Goal: Task Accomplishment & Management: Manage account settings

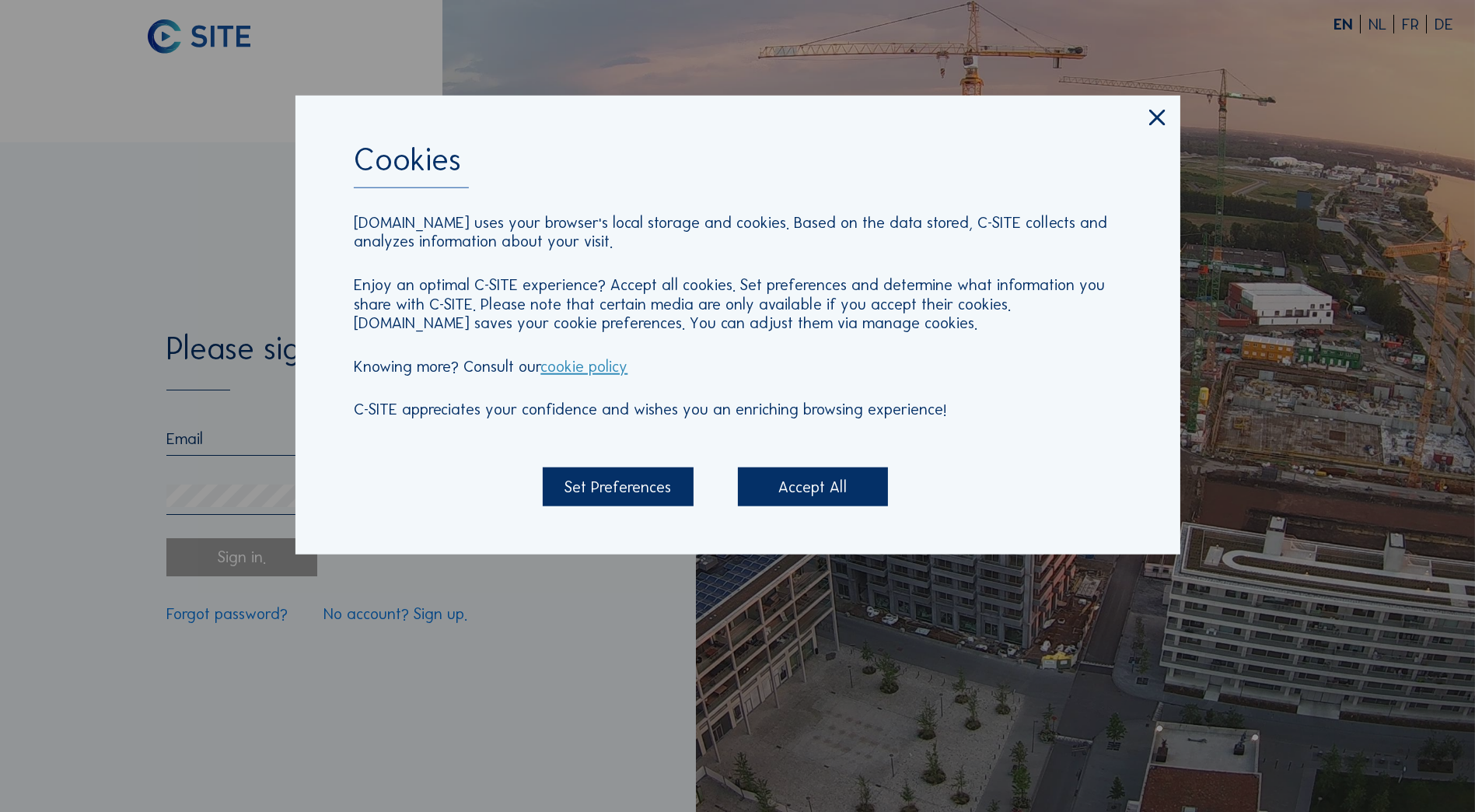
click at [822, 486] on div "Accept All" at bounding box center [813, 485] width 150 height 38
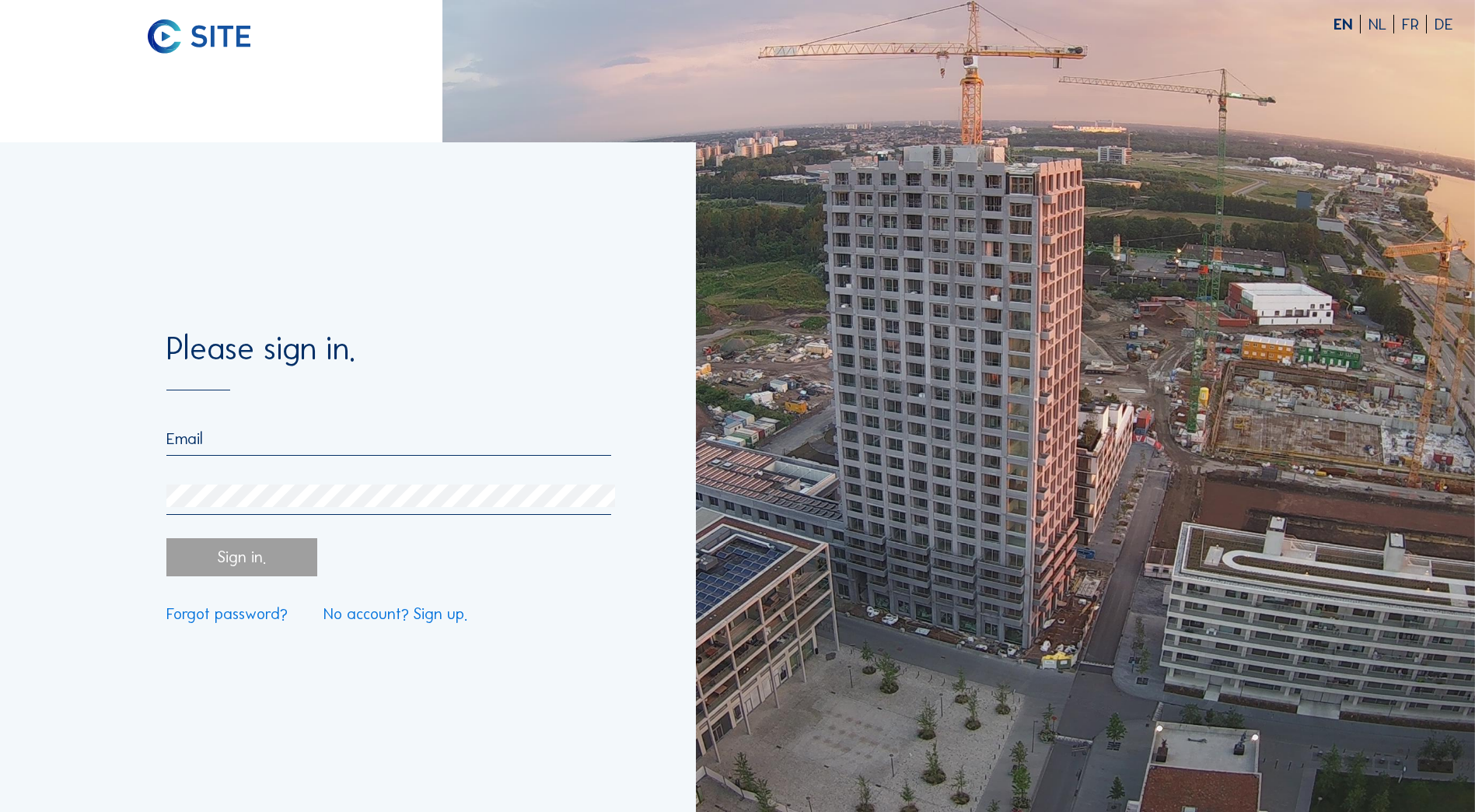
click at [417, 435] on input "email" at bounding box center [389, 438] width 445 height 19
type input "[EMAIL_ADDRESS][PERSON_NAME][PERSON_NAME][DOMAIN_NAME]"
click at [294, 510] on div at bounding box center [389, 499] width 445 height 30
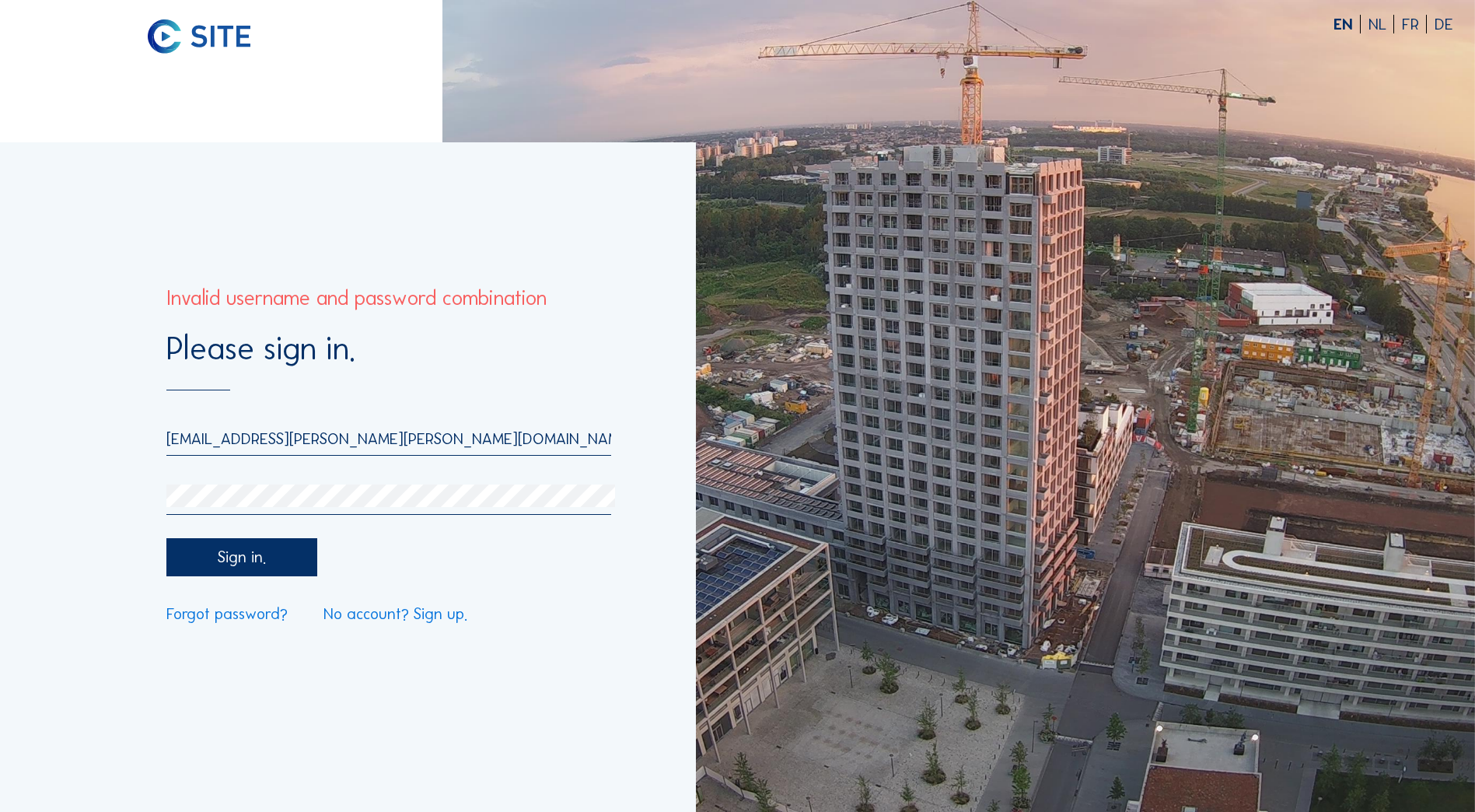
click at [244, 613] on link "Forgot password?" at bounding box center [227, 613] width 121 height 16
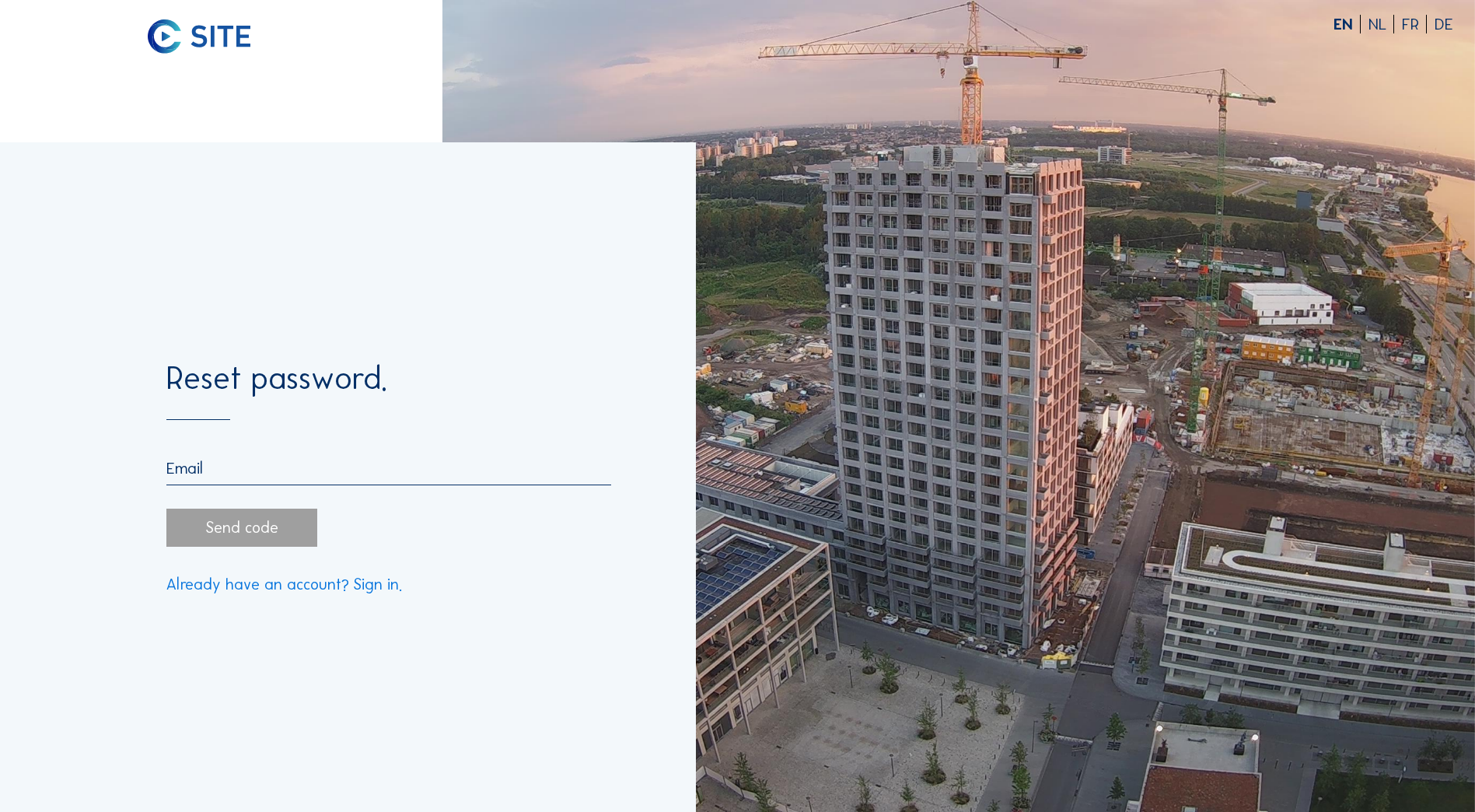
click at [297, 475] on input "email" at bounding box center [389, 468] width 445 height 19
type input "[EMAIL_ADDRESS][PERSON_NAME][PERSON_NAME][DOMAIN_NAME]"
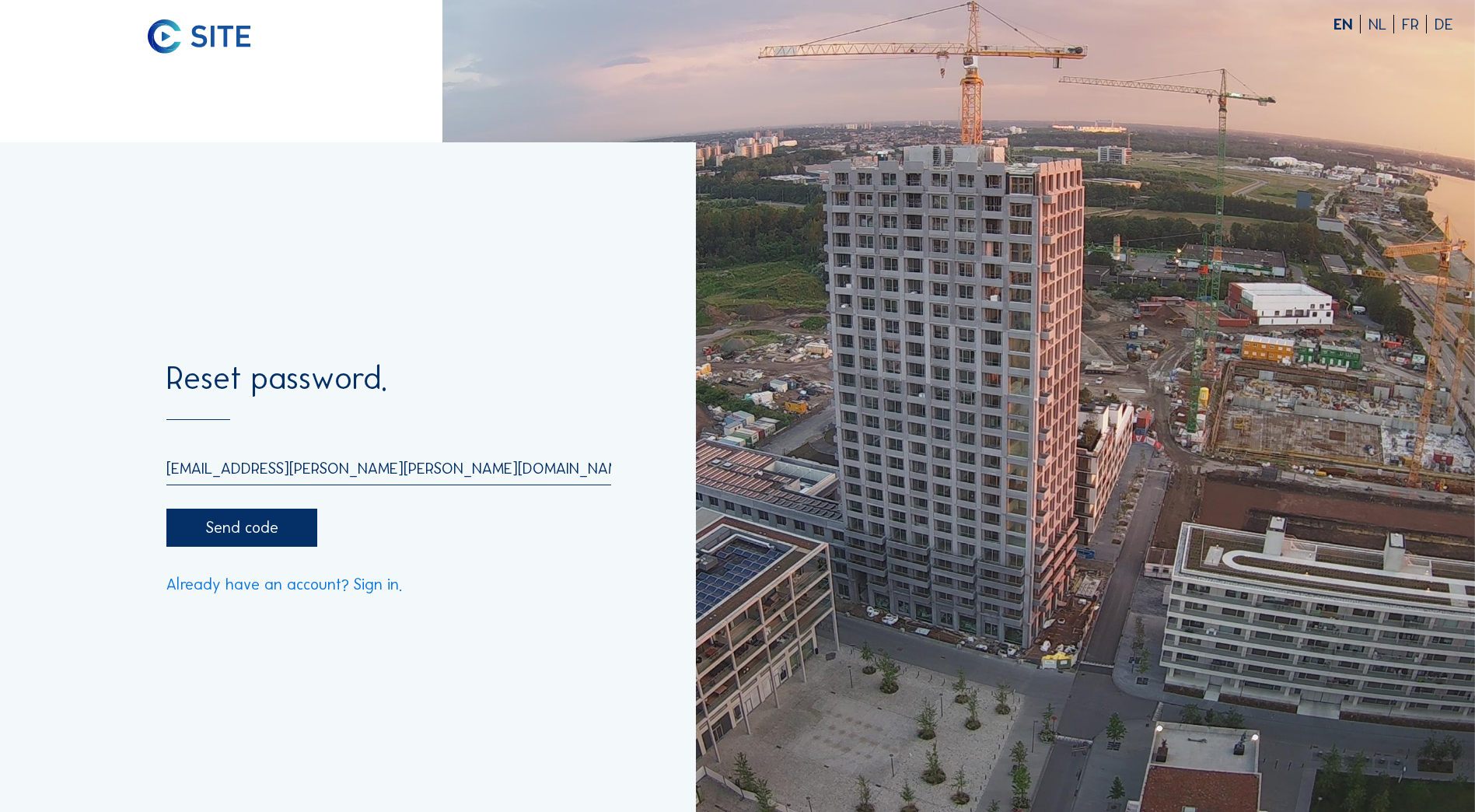
click at [252, 528] on div "Send code" at bounding box center [242, 527] width 150 height 38
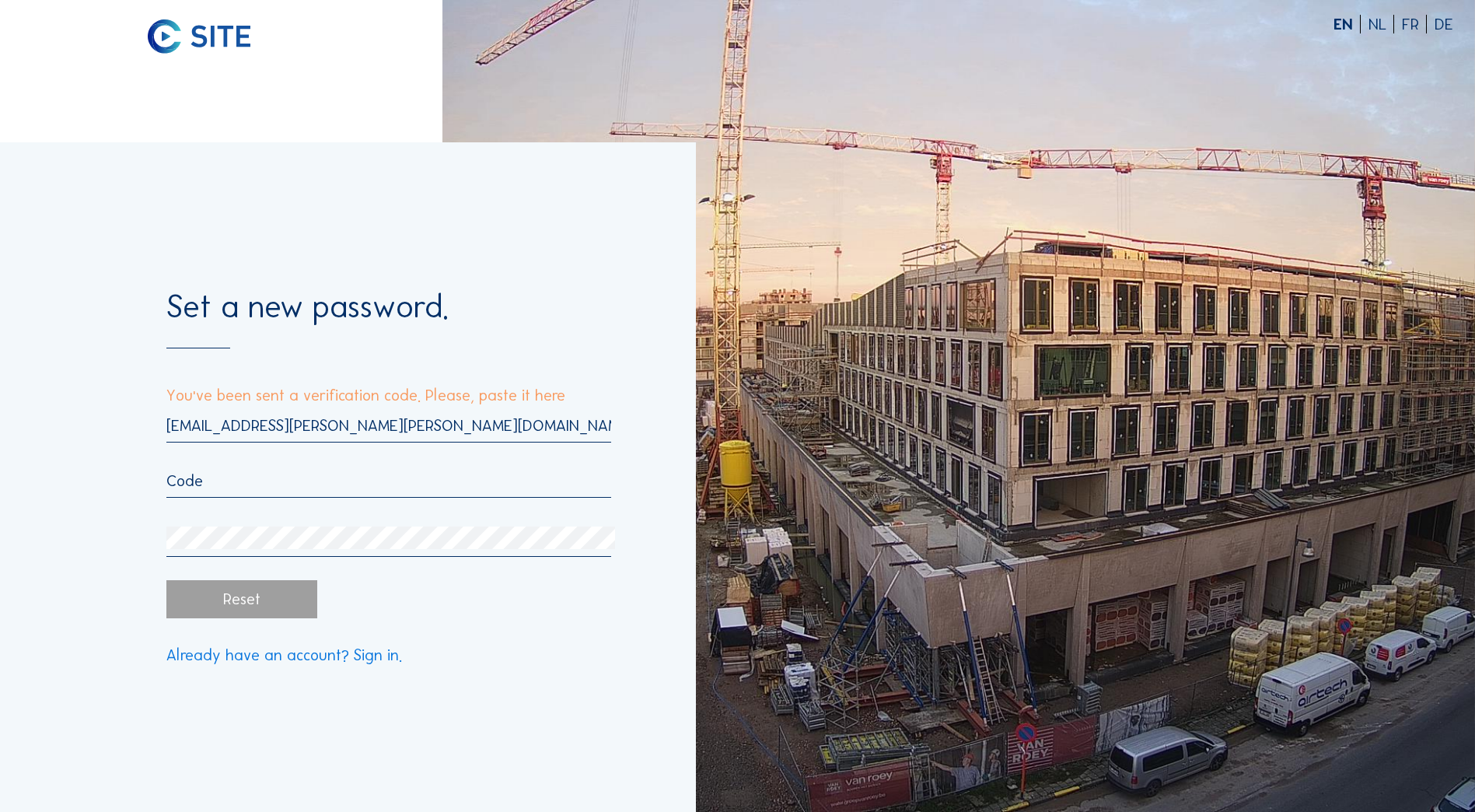
click at [309, 483] on input "text" at bounding box center [389, 480] width 445 height 19
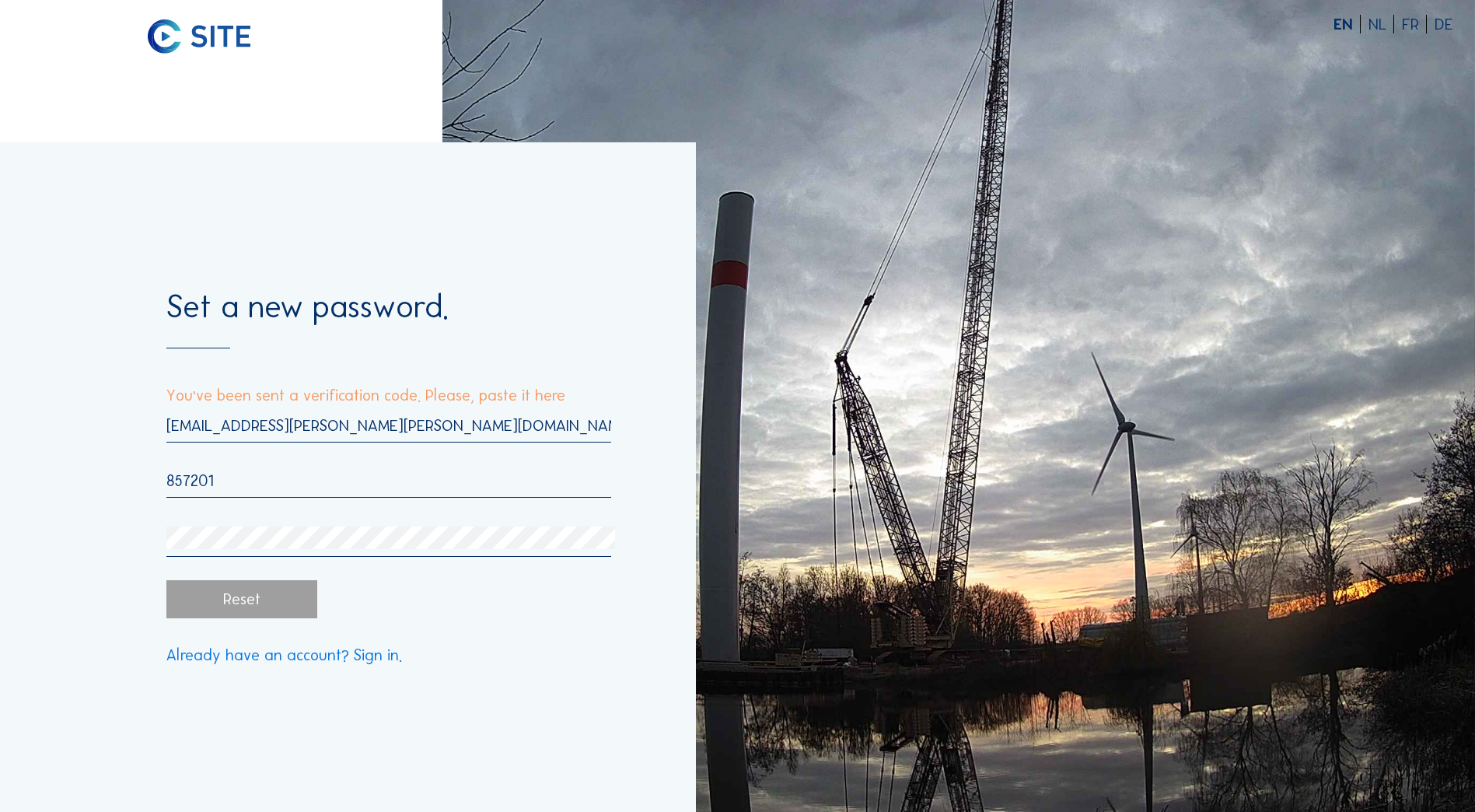
type input "857201"
click at [313, 528] on div "[EMAIL_ADDRESS][PERSON_NAME][PERSON_NAME][DOMAIN_NAME] 857201" at bounding box center [389, 486] width 445 height 140
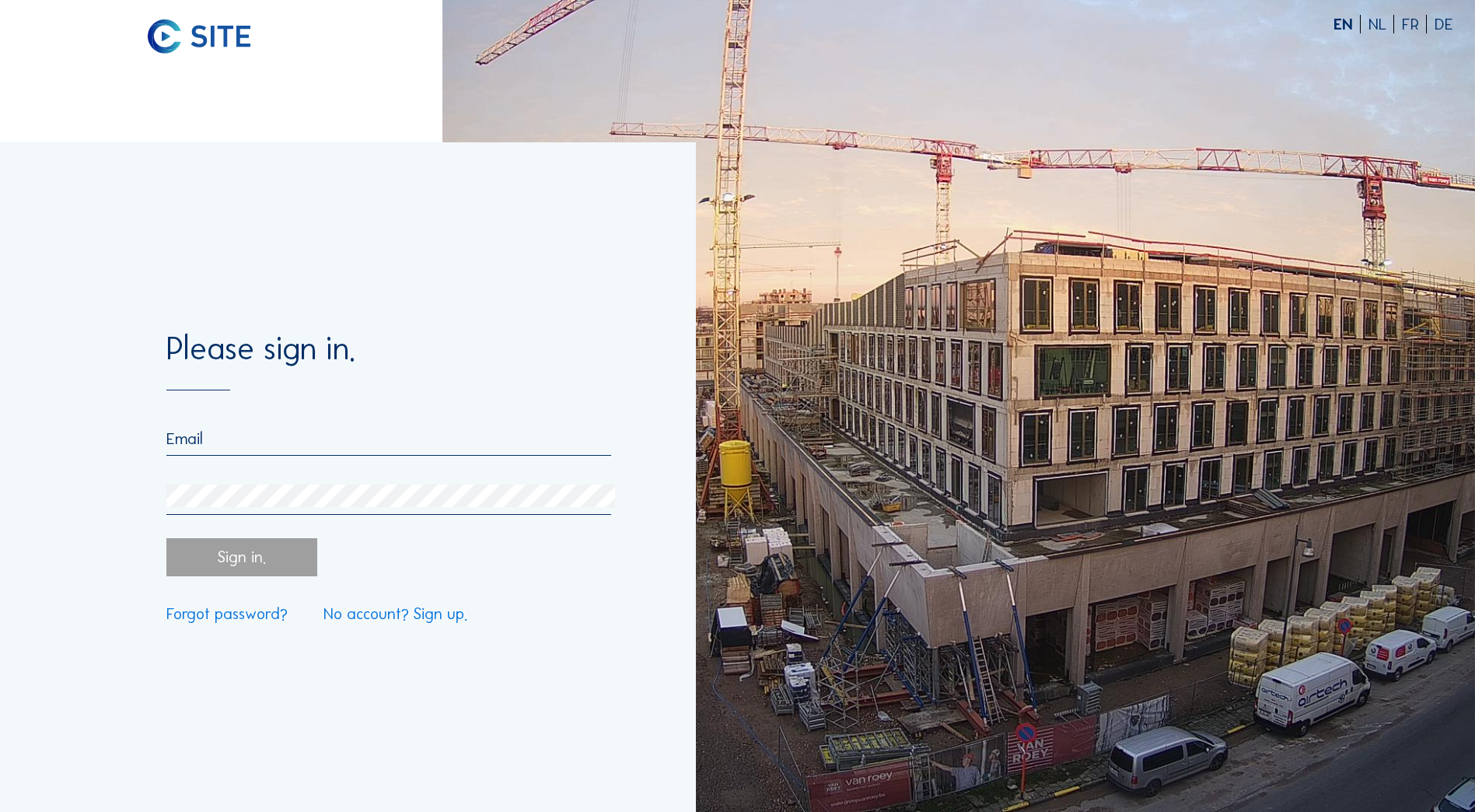
click at [301, 419] on form "Please sign in. Sign in. Forgot password? No account? Sign up." at bounding box center [389, 477] width 445 height 289
click at [254, 454] on div at bounding box center [389, 442] width 445 height 26
click at [260, 444] on input "email" at bounding box center [389, 438] width 445 height 19
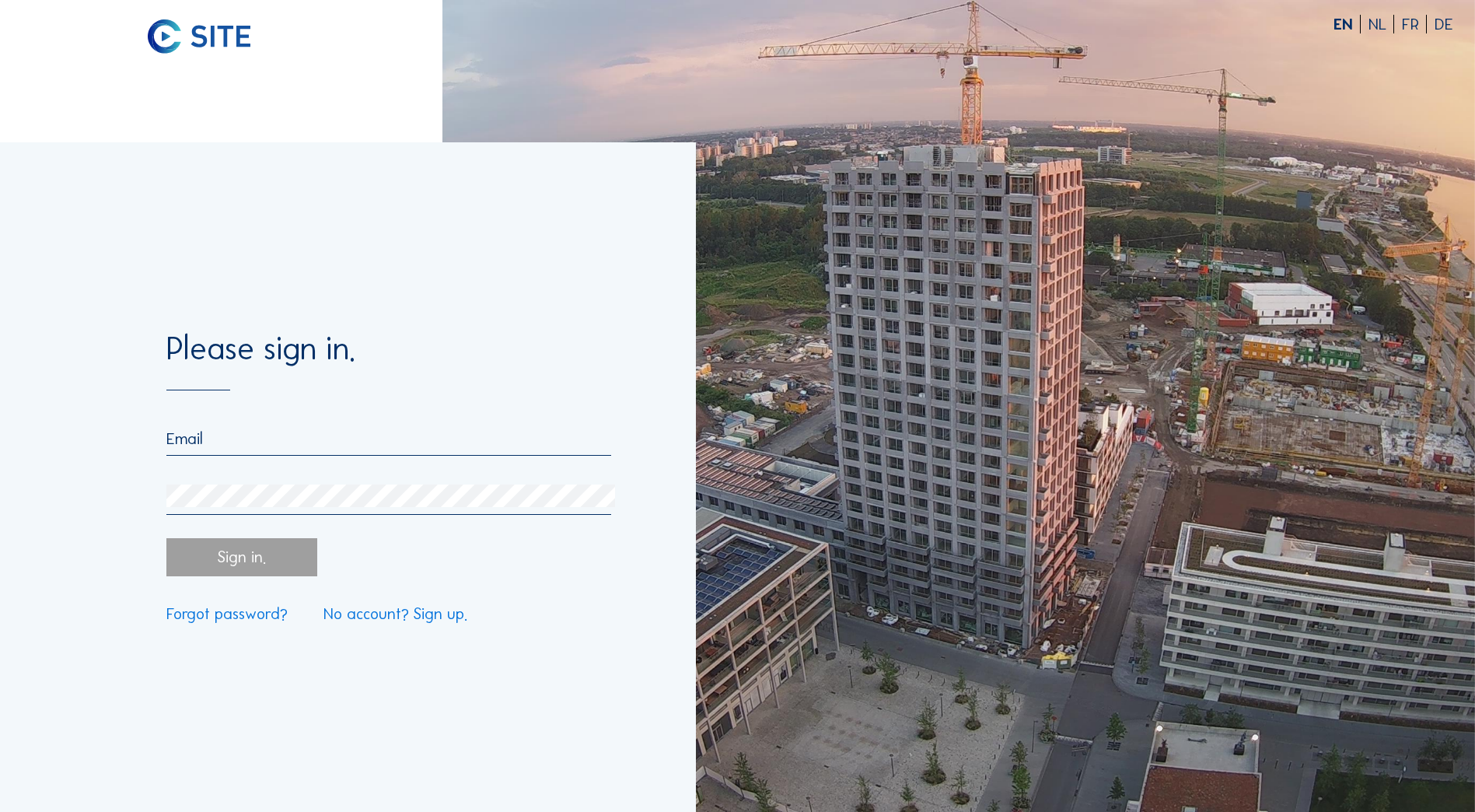
type input "[EMAIL_ADDRESS][PERSON_NAME][PERSON_NAME][DOMAIN_NAME]"
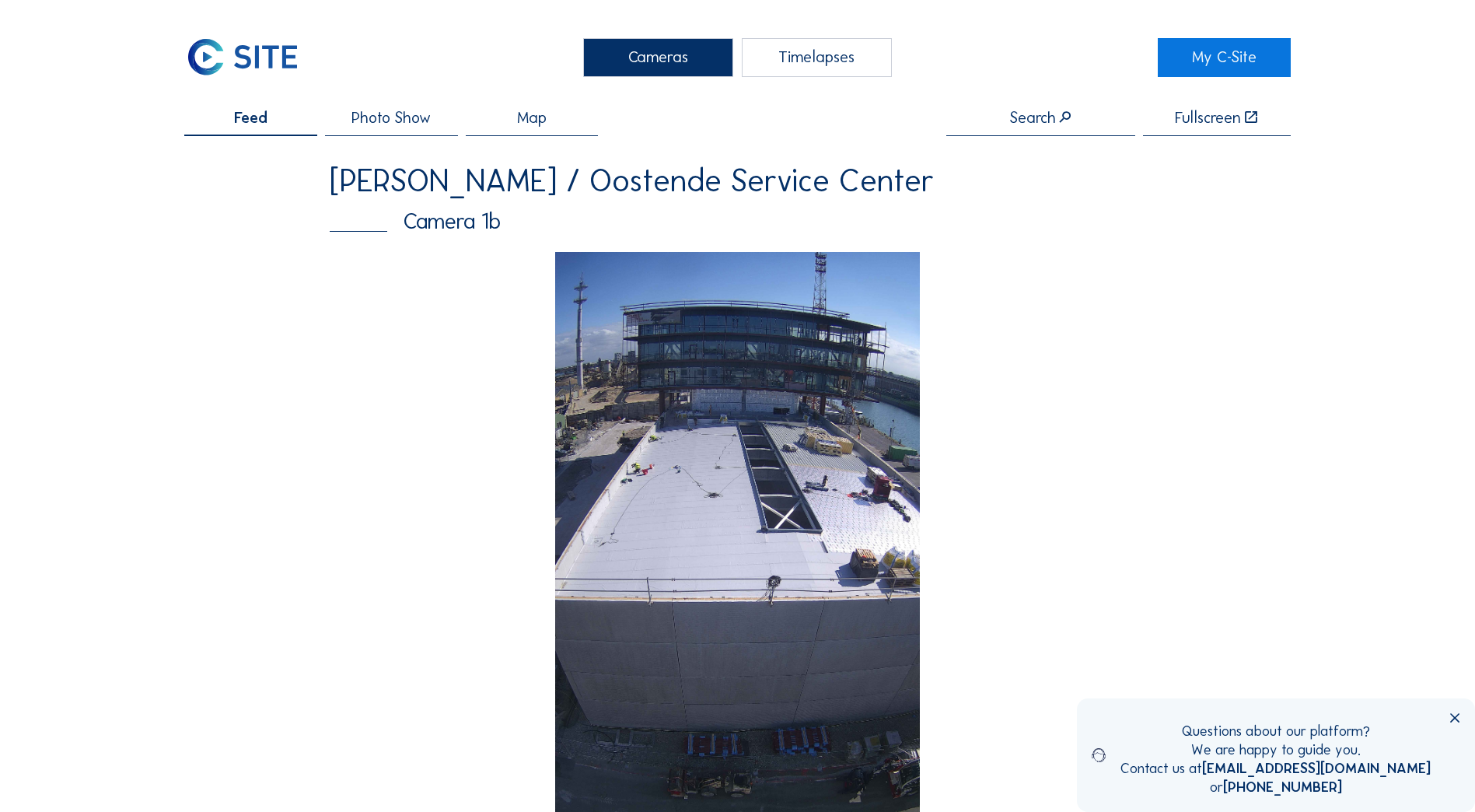
click at [1453, 718] on icon at bounding box center [1455, 718] width 16 height 16
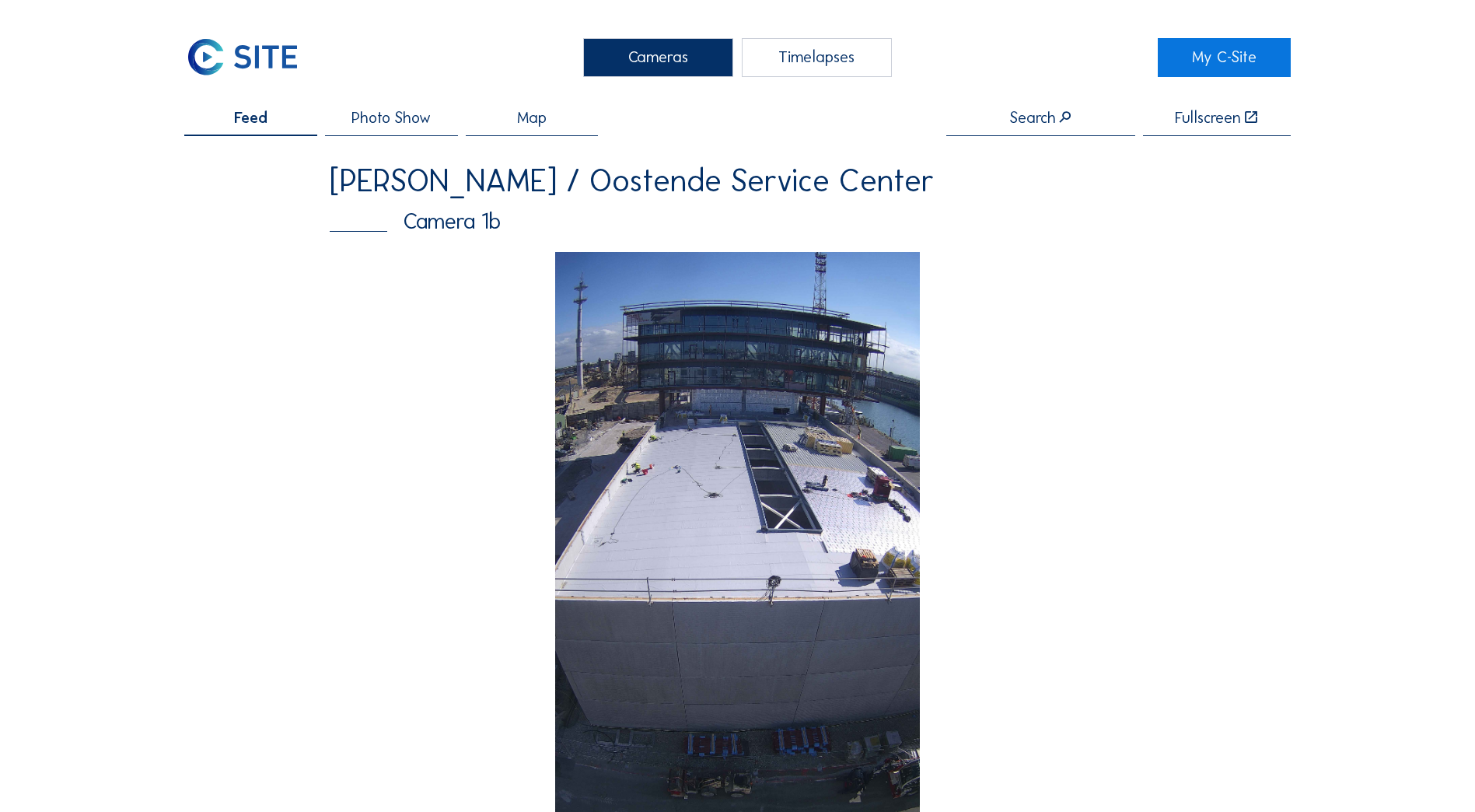
click at [536, 118] on span "Map" at bounding box center [531, 117] width 29 height 16
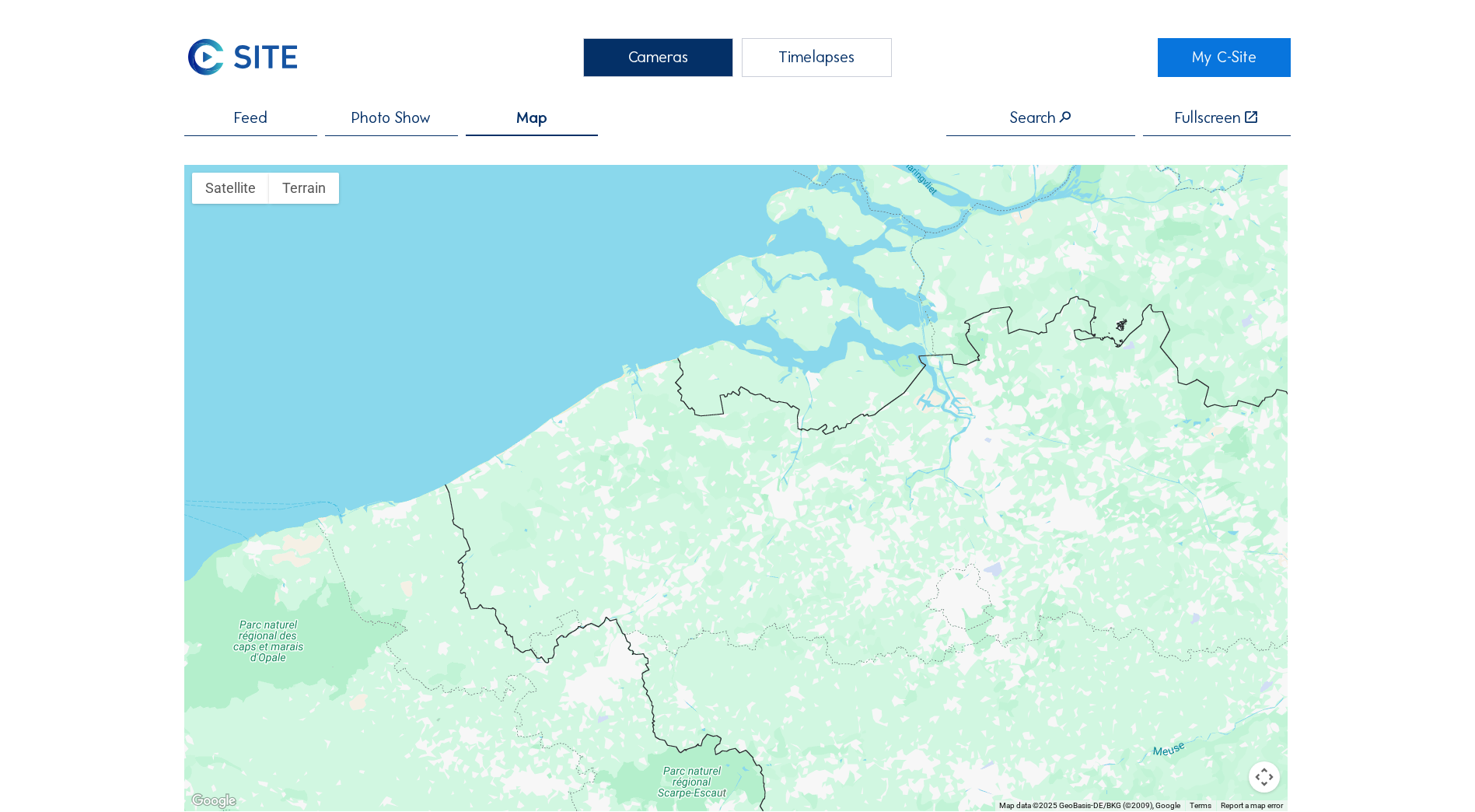
click at [369, 115] on span "Photo Show" at bounding box center [391, 117] width 79 height 16
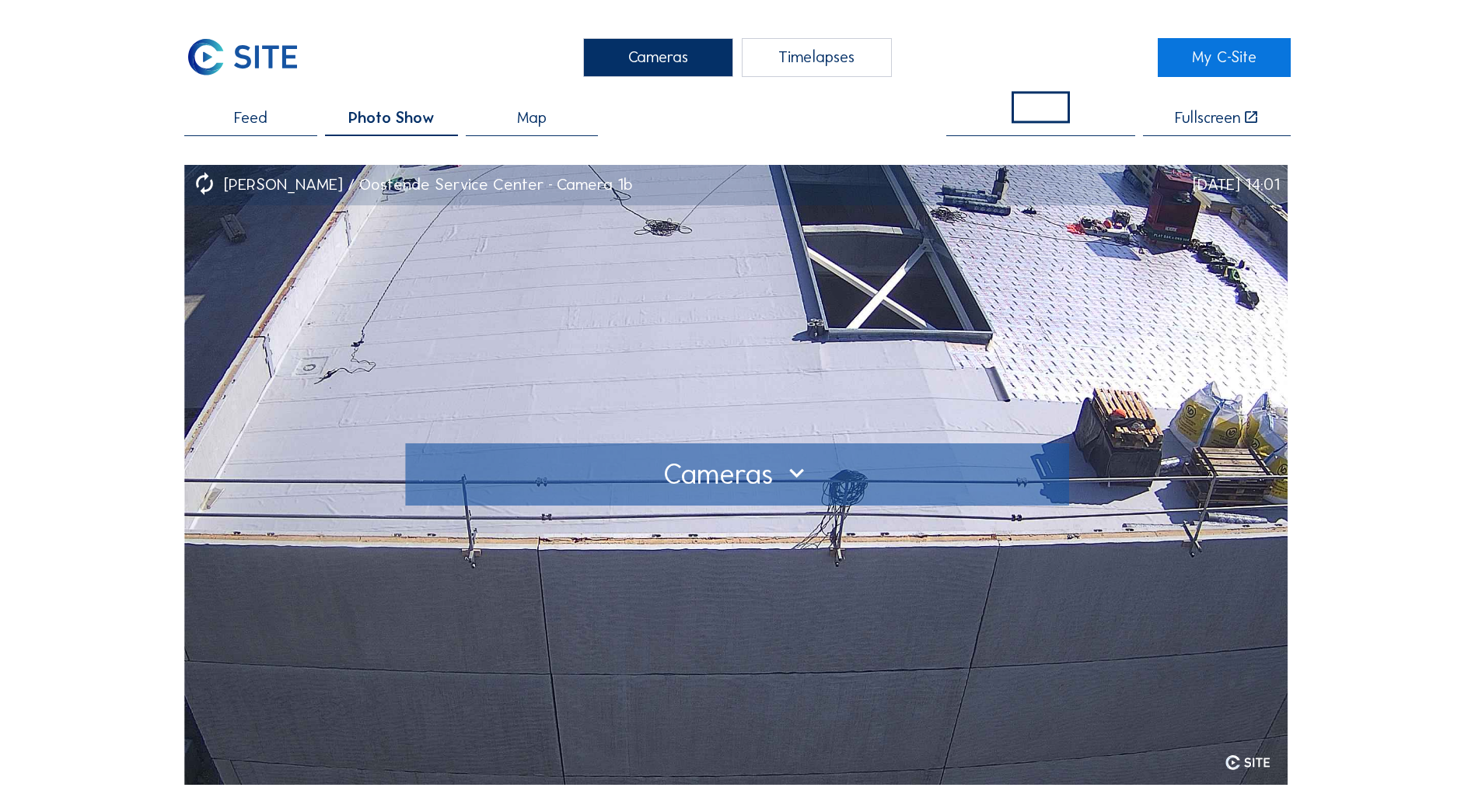
click at [792, 468] on div at bounding box center [738, 475] width 635 height 25
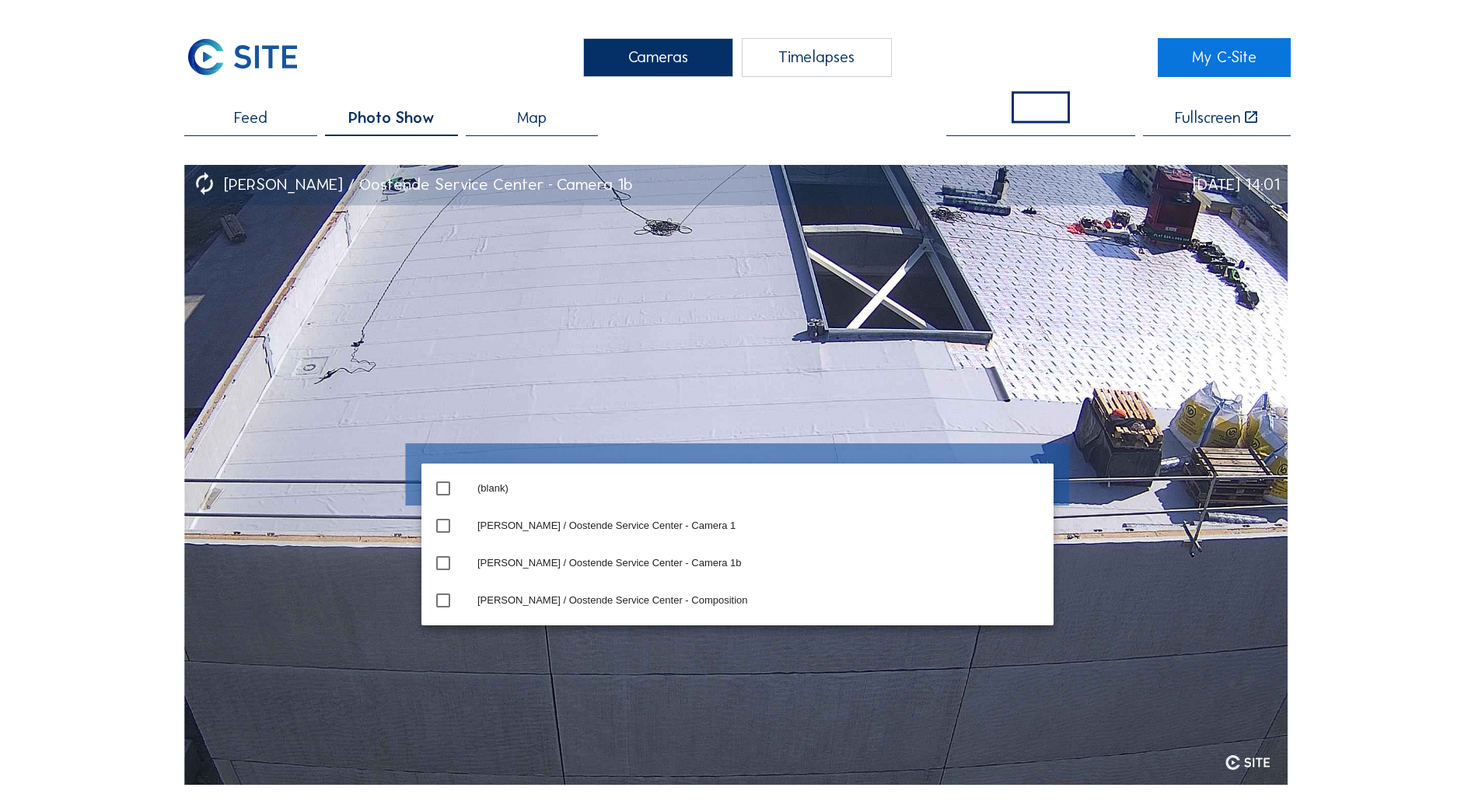
click at [828, 368] on img at bounding box center [736, 475] width 1104 height 620
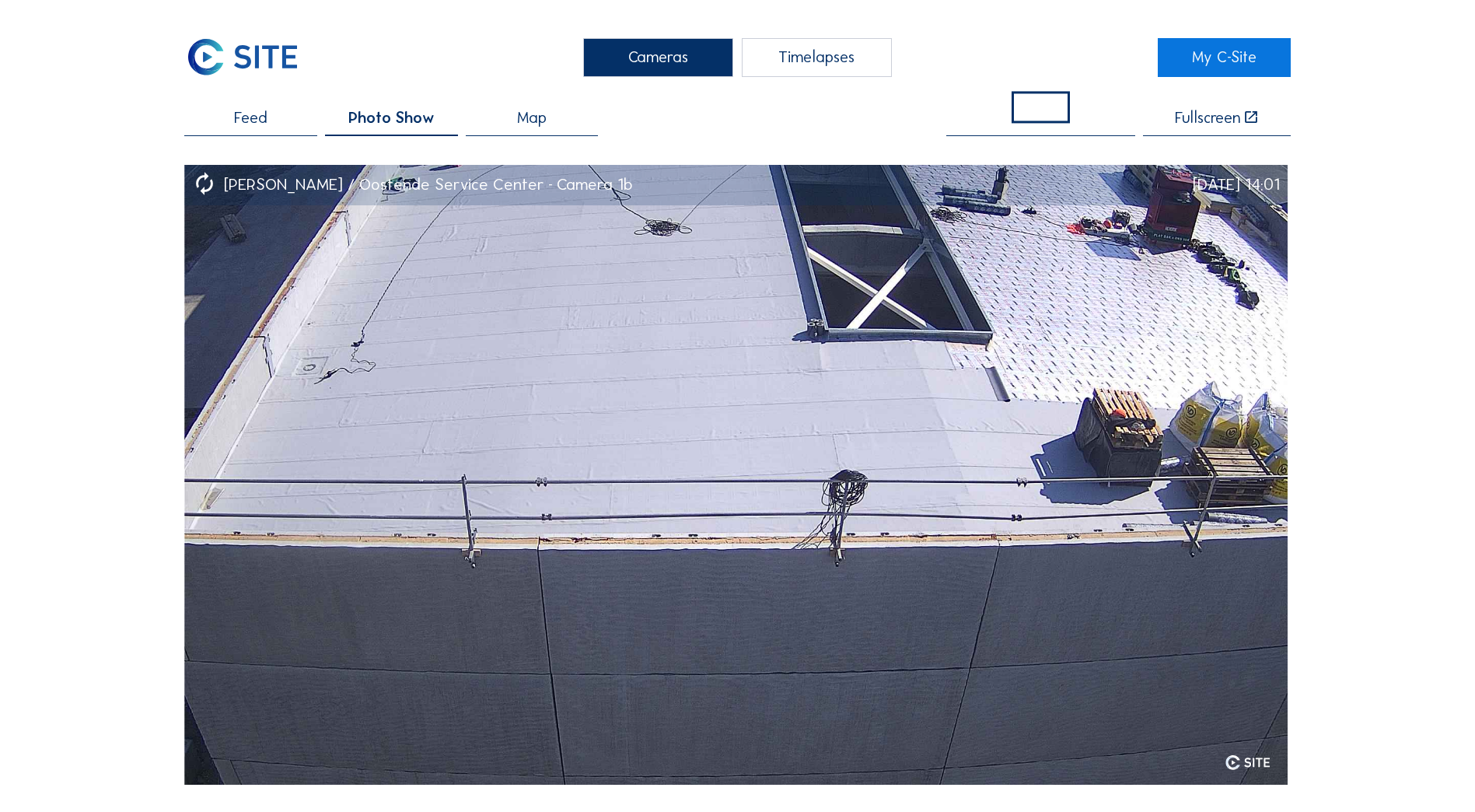
click at [217, 125] on div "Feed" at bounding box center [251, 122] width 133 height 26
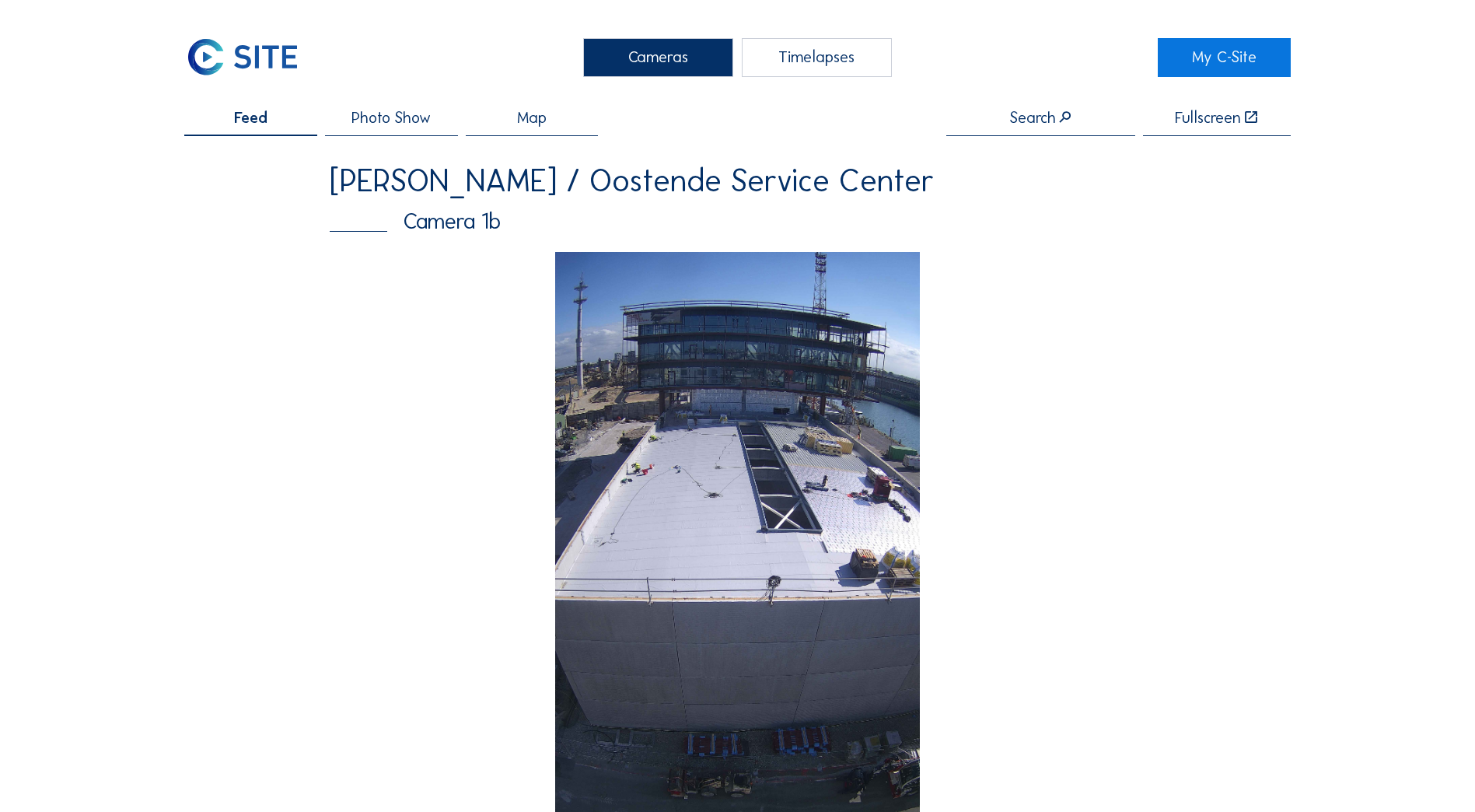
click at [771, 46] on div "Timelapses" at bounding box center [817, 58] width 150 height 39
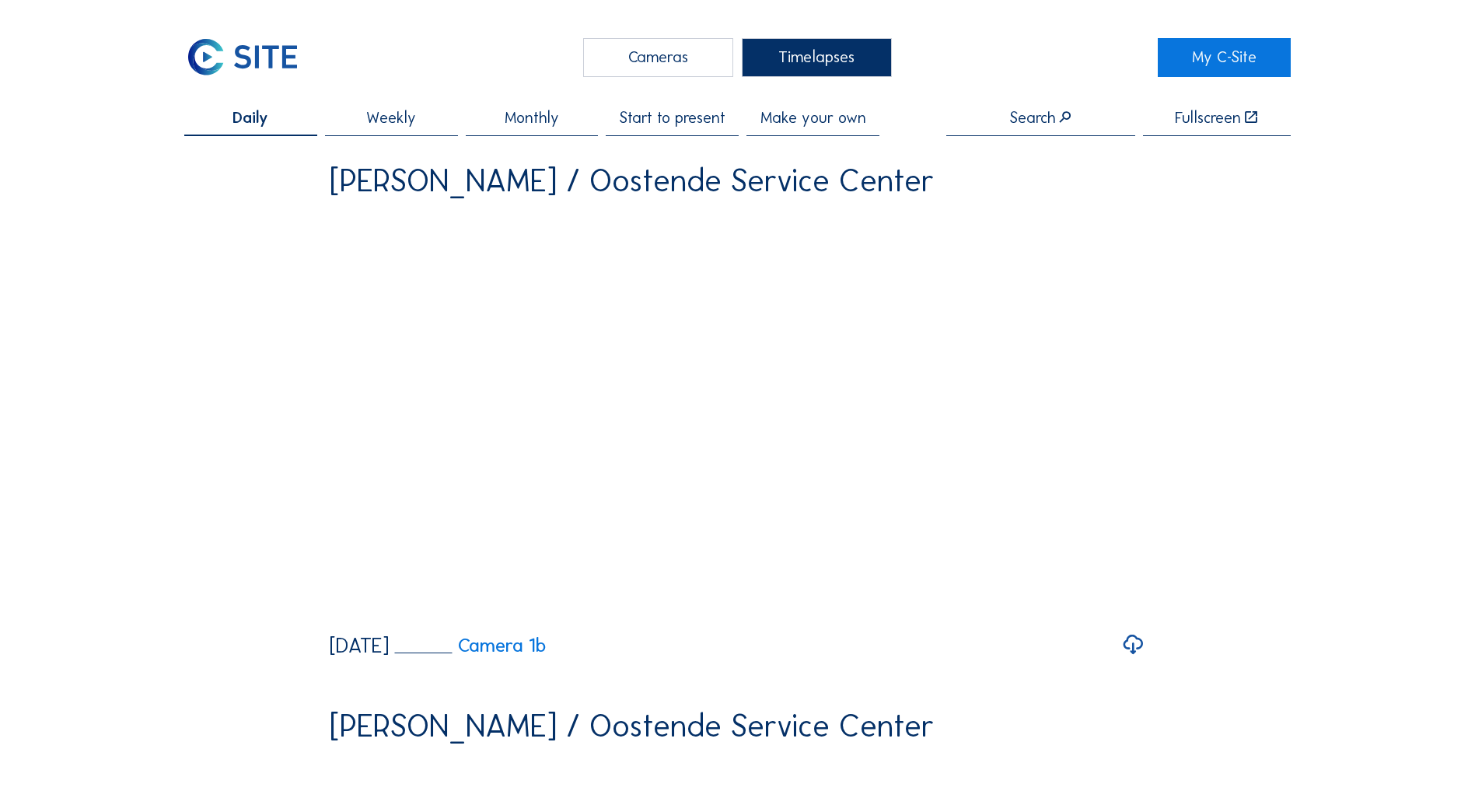
click at [659, 123] on span "Start to present" at bounding box center [673, 117] width 105 height 16
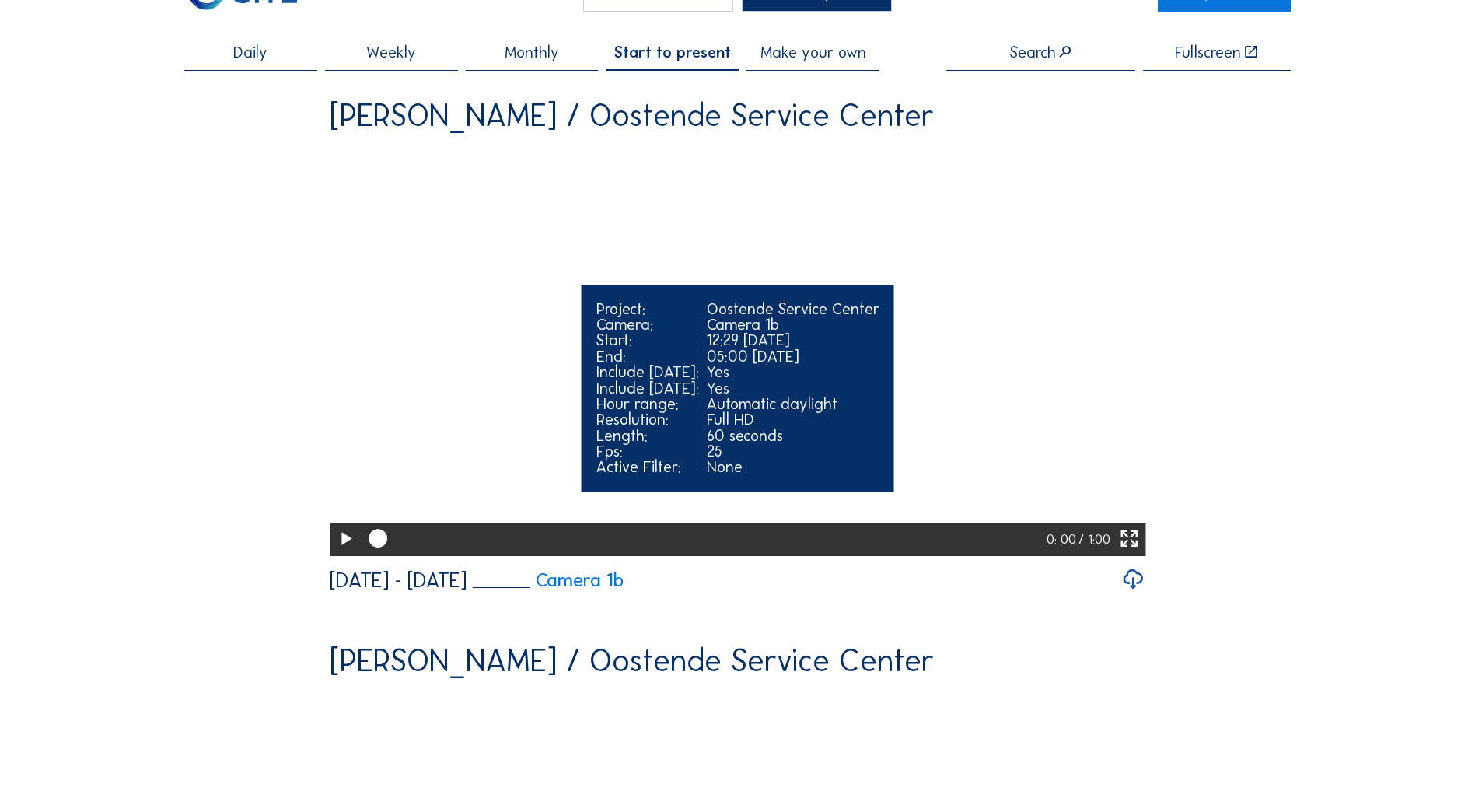
scroll to position [156, 0]
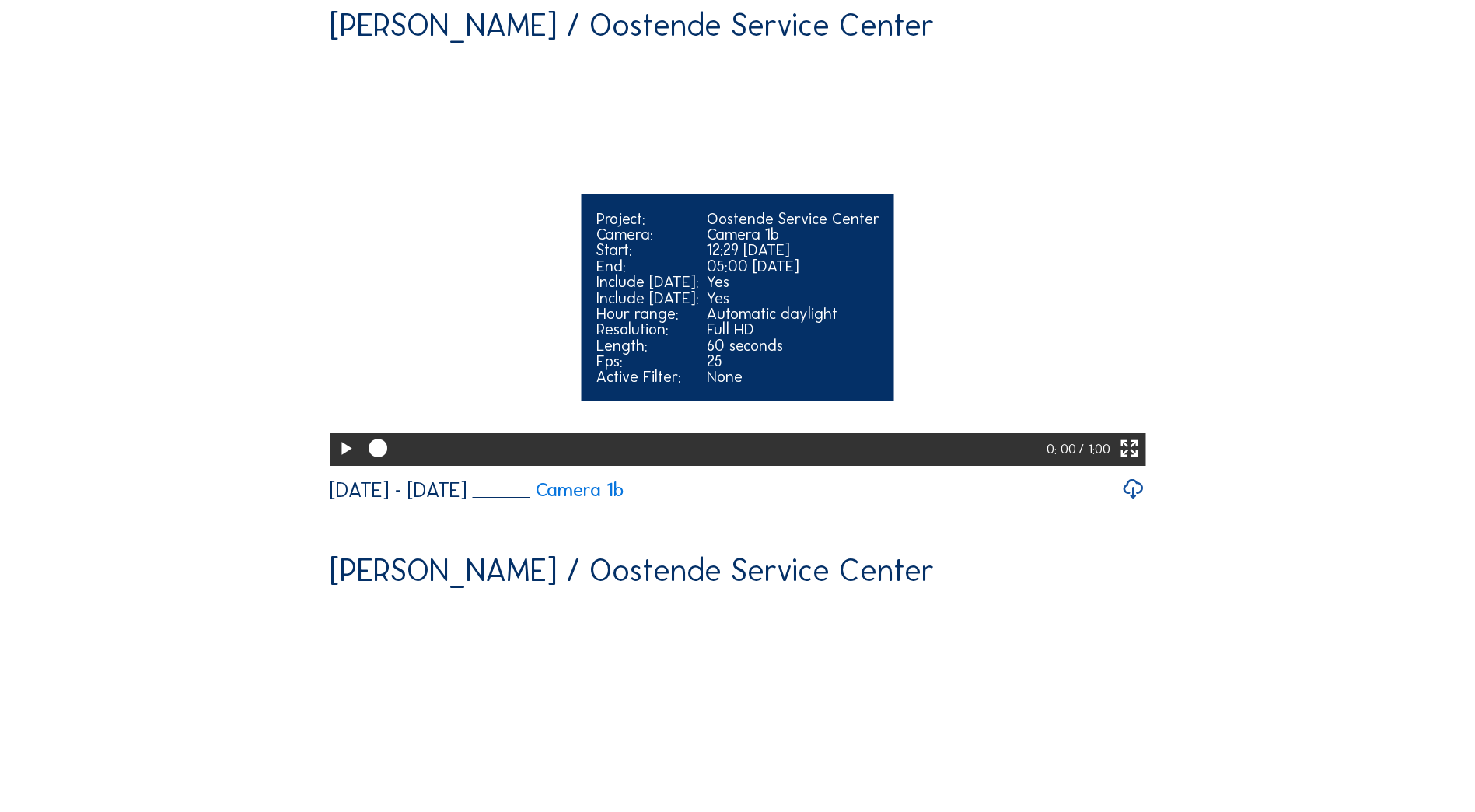
click at [339, 463] on icon at bounding box center [345, 449] width 22 height 27
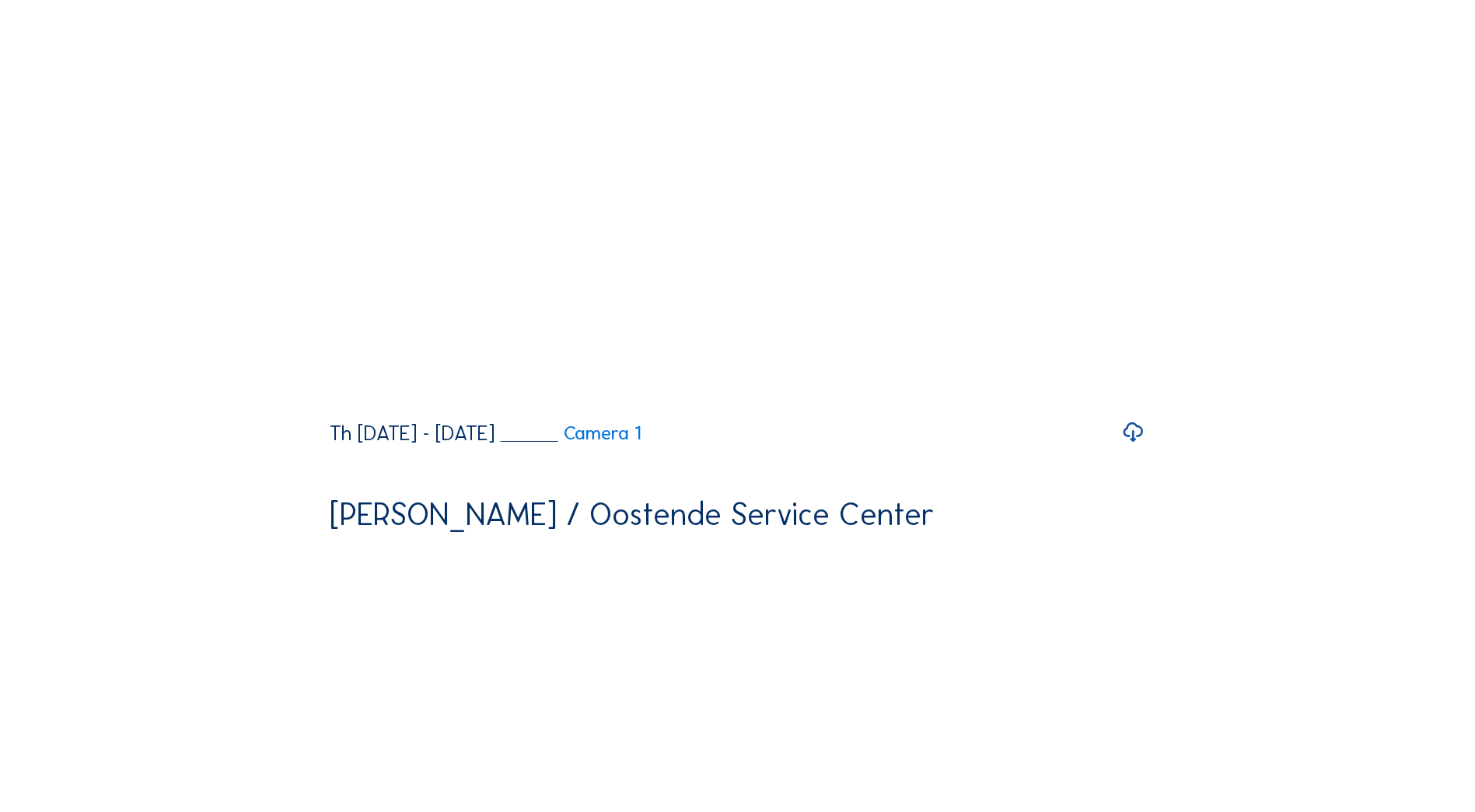
scroll to position [595, 0]
